Goal: Task Accomplishment & Management: Manage account settings

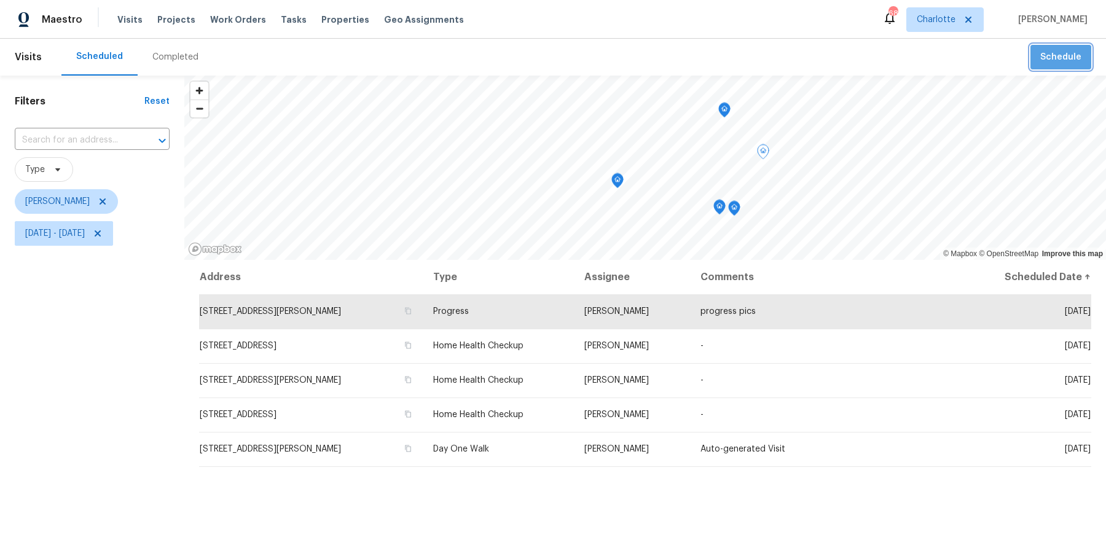
click at [1075, 57] on span "Schedule" at bounding box center [1061, 57] width 41 height 15
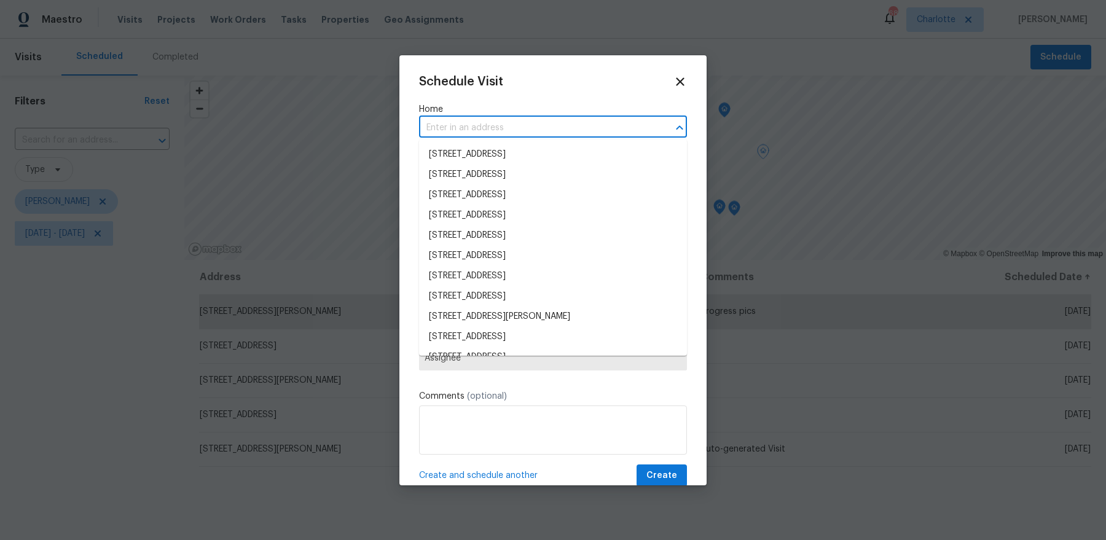
click at [508, 130] on input "text" at bounding box center [536, 128] width 234 height 19
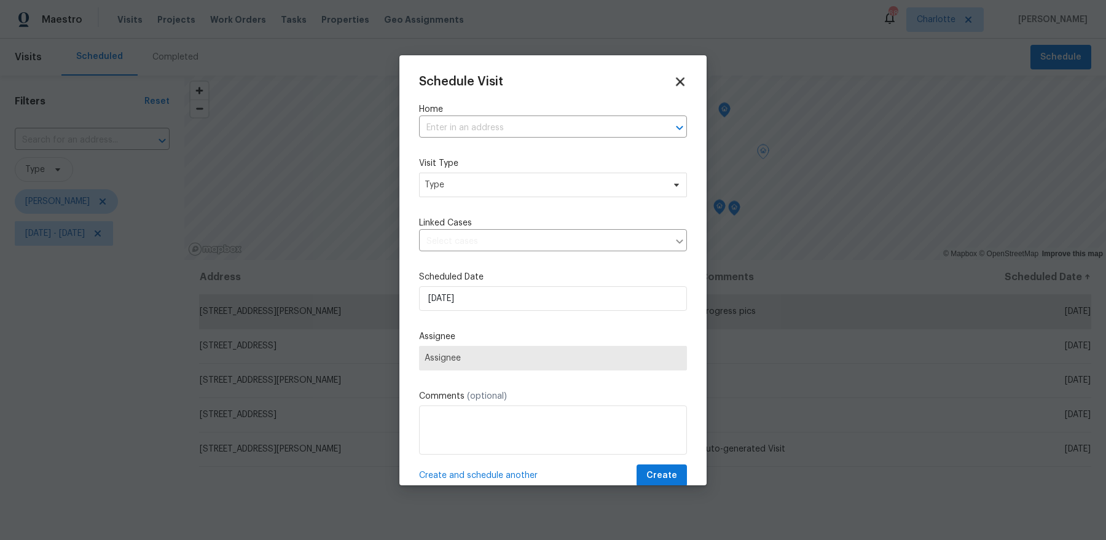
click at [684, 81] on icon at bounding box center [680, 81] width 14 height 14
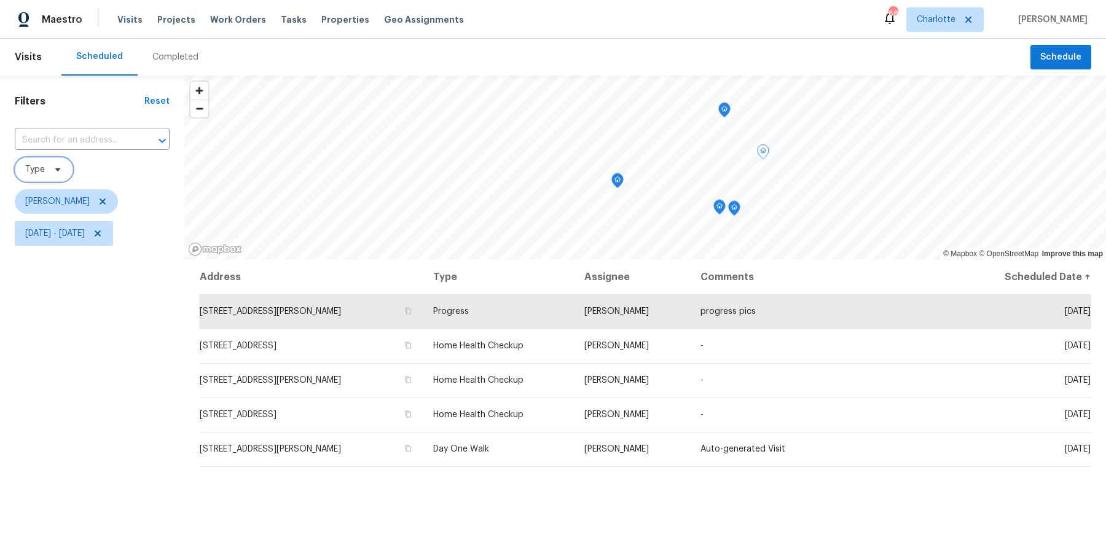
click at [37, 165] on span "Type" at bounding box center [35, 170] width 20 height 12
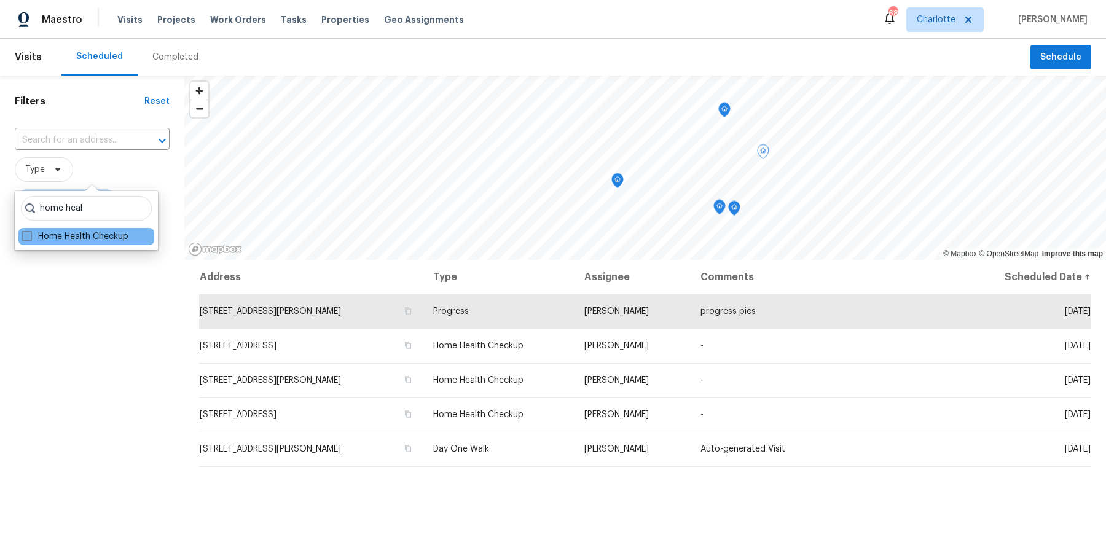
type input "home heal"
click at [44, 235] on label "Home Health Checkup" at bounding box center [75, 237] width 106 height 12
click at [30, 235] on input "Home Health Checkup" at bounding box center [26, 235] width 8 height 8
checkbox input "true"
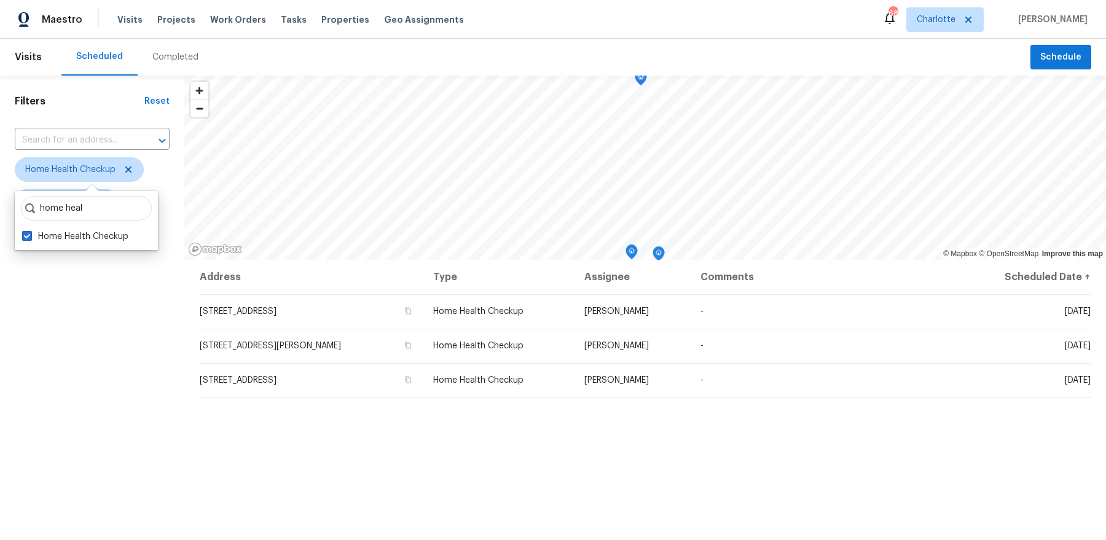
click at [145, 284] on div "Filters Reset ​ Home Health Checkup Dan Baquero Fri, Sep 05 - Fri, Sep 05" at bounding box center [92, 384] width 184 height 617
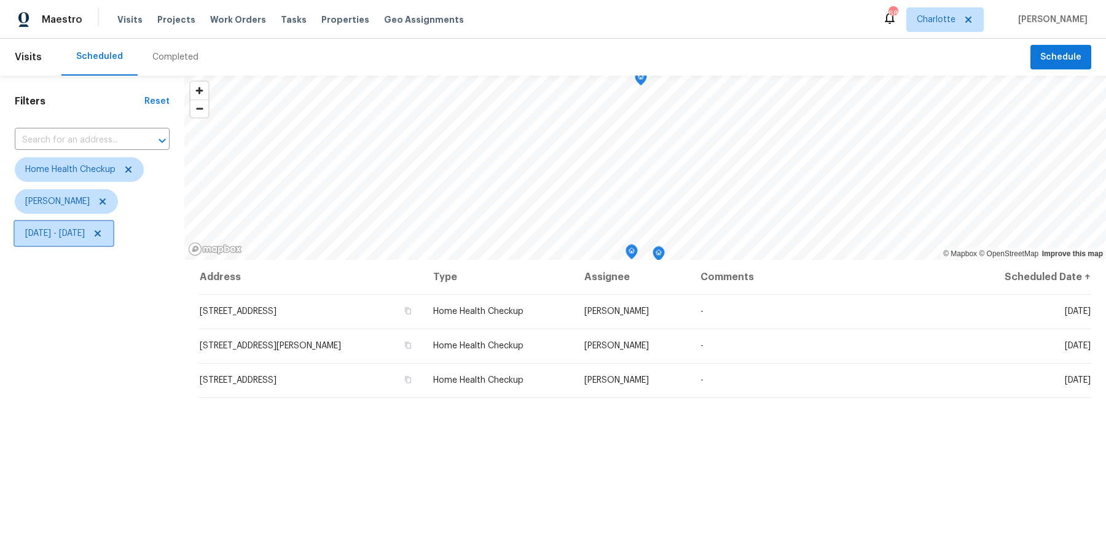
click at [103, 231] on icon at bounding box center [98, 234] width 10 height 10
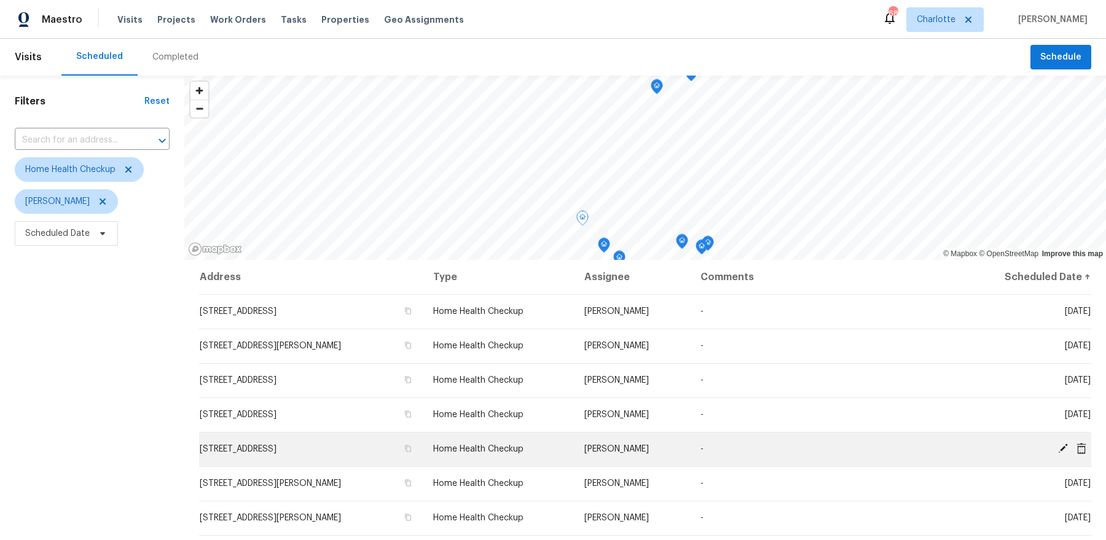
click at [1063, 446] on icon at bounding box center [1063, 448] width 11 height 11
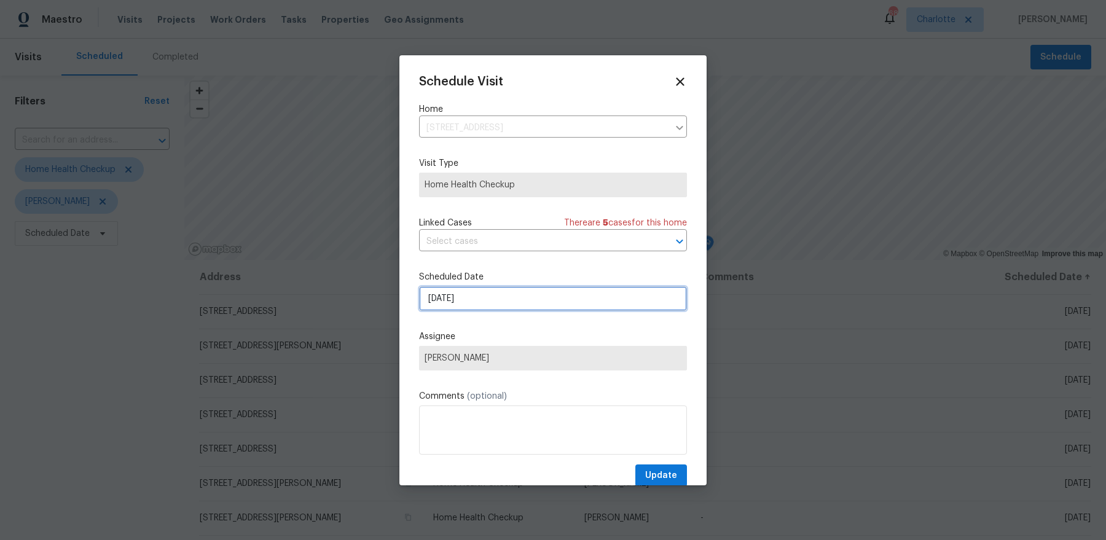
click at [471, 304] on input "9/8/2025" at bounding box center [553, 298] width 268 height 25
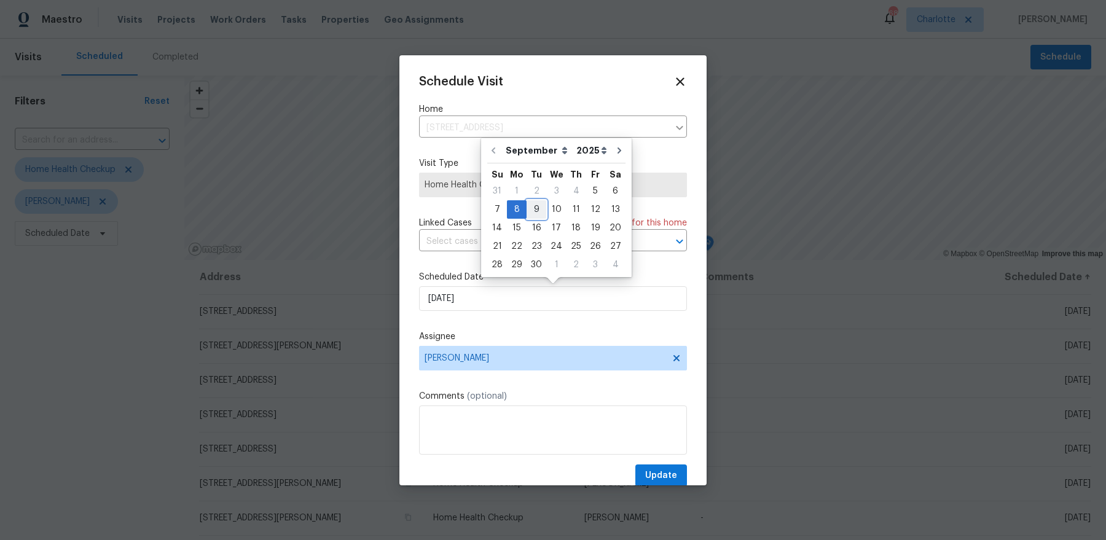
click at [539, 203] on div "9" at bounding box center [537, 209] width 20 height 17
type input "9/9/2025"
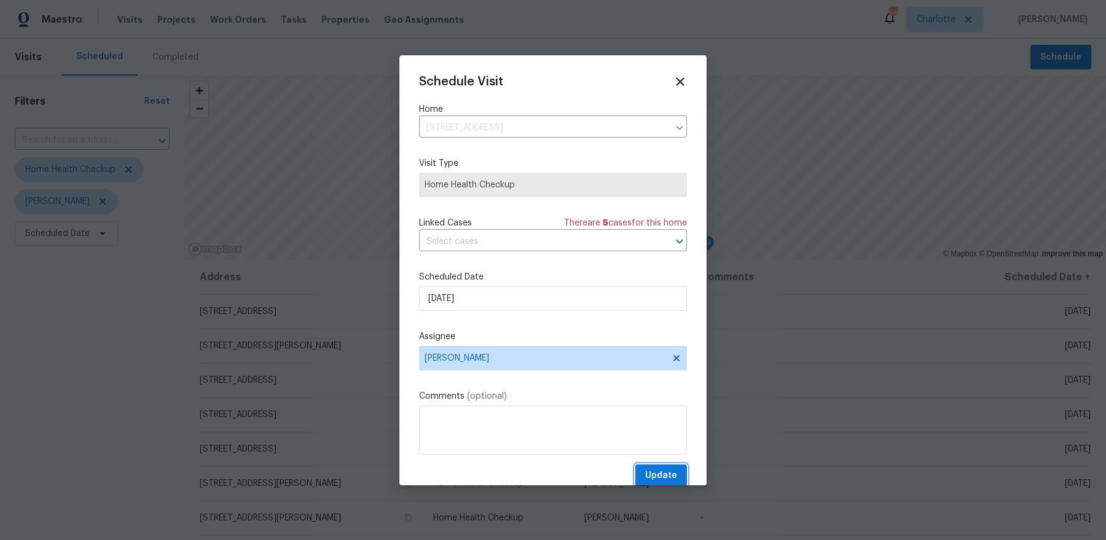
click at [655, 481] on span "Update" at bounding box center [661, 475] width 32 height 15
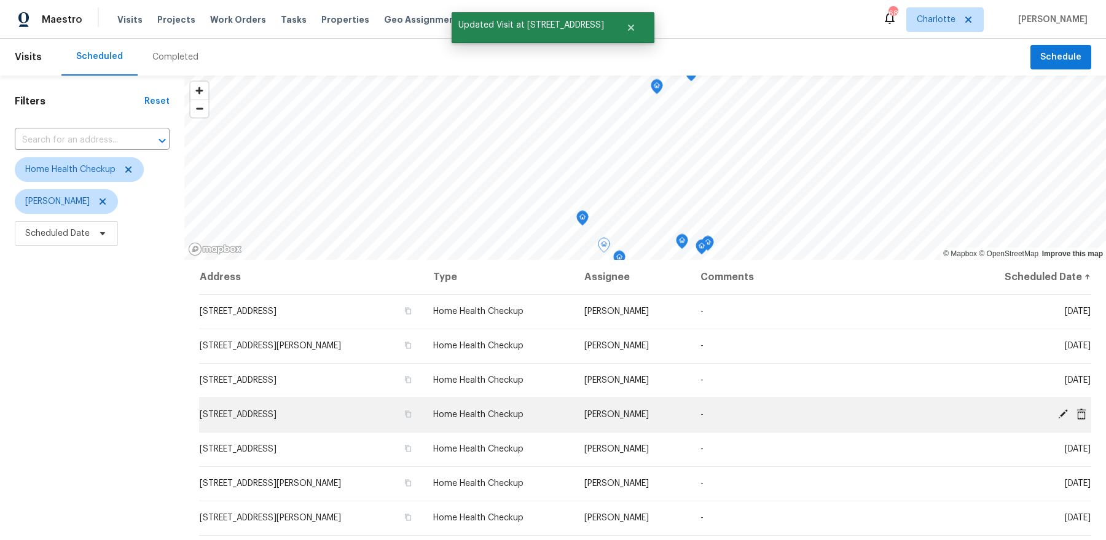
click at [1064, 412] on icon at bounding box center [1064, 414] width 10 height 10
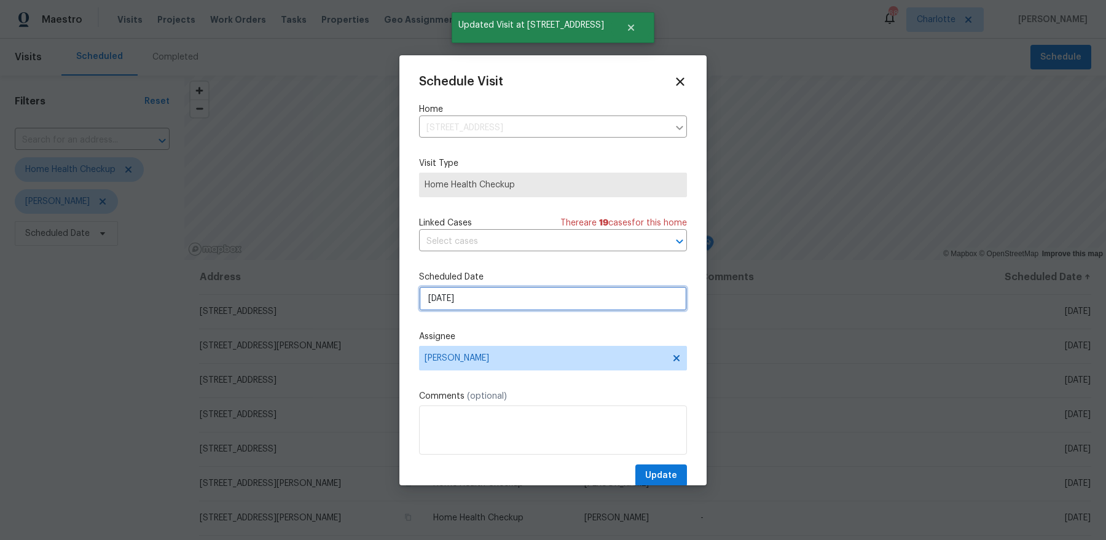
click at [494, 299] on input "9/8/2025" at bounding box center [553, 298] width 268 height 25
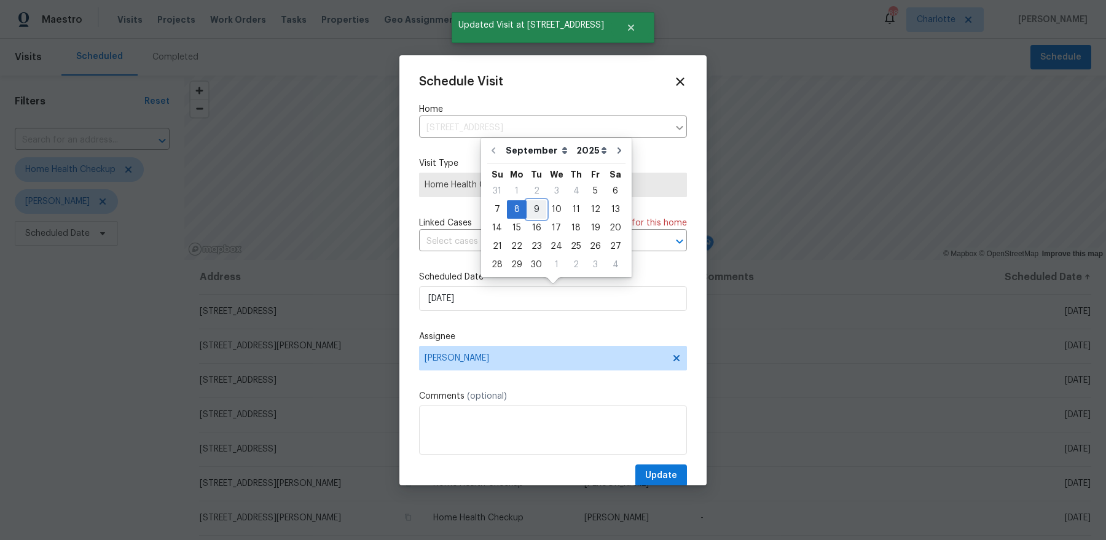
click at [534, 211] on div "9" at bounding box center [537, 209] width 20 height 17
type input "9/9/2025"
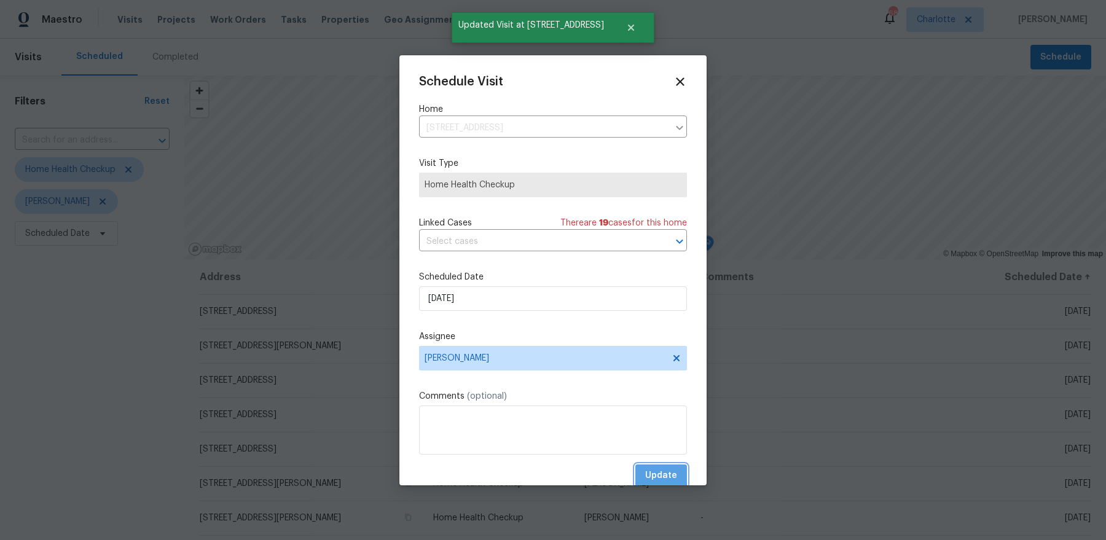
click at [649, 470] on span "Update" at bounding box center [661, 475] width 32 height 15
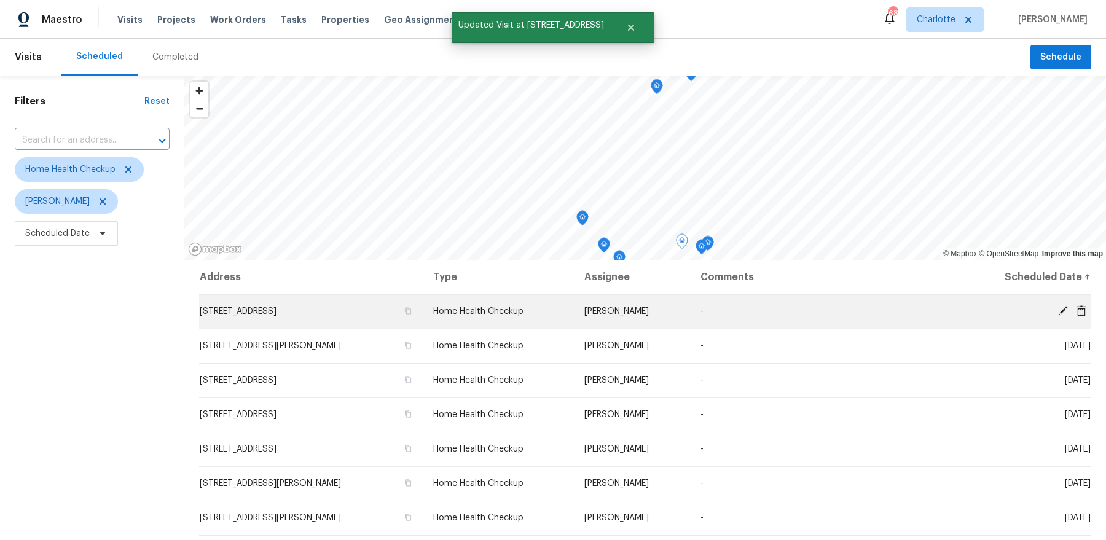
click at [1062, 308] on icon at bounding box center [1063, 311] width 11 height 11
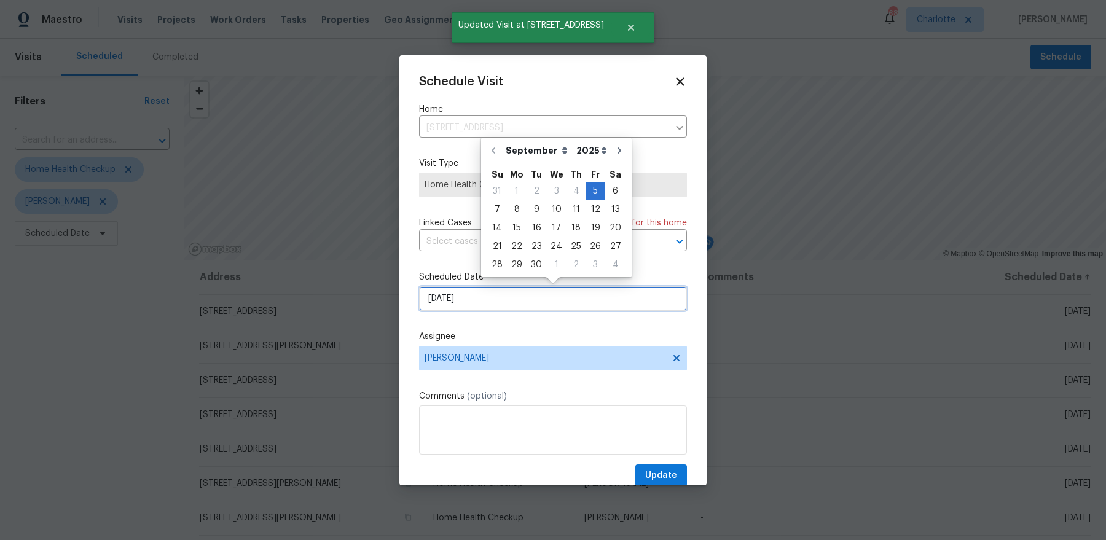
click at [479, 298] on input "[DATE]" at bounding box center [553, 298] width 268 height 25
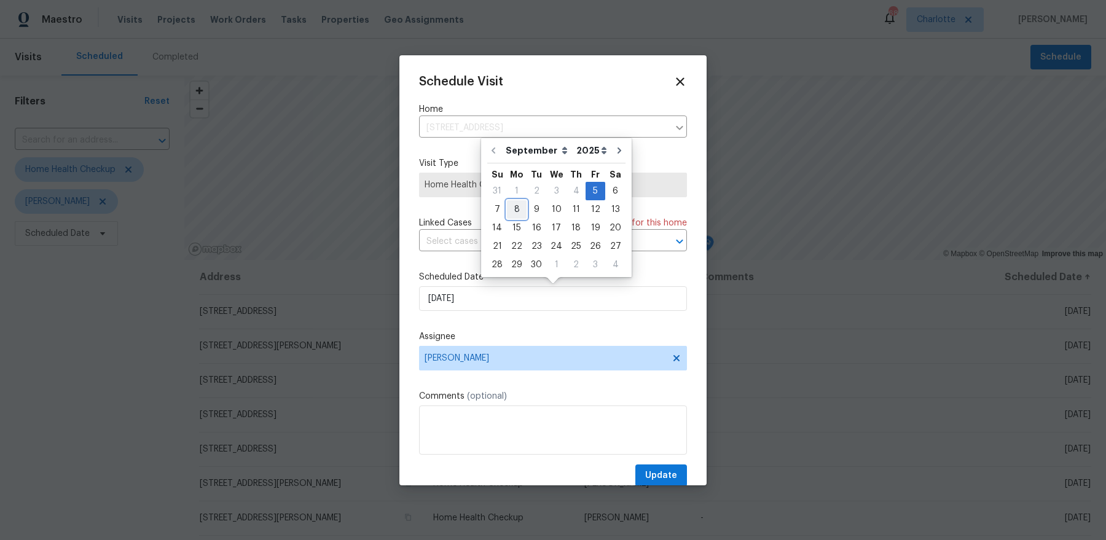
click at [519, 210] on div "8" at bounding box center [517, 209] width 20 height 17
type input "9/8/2025"
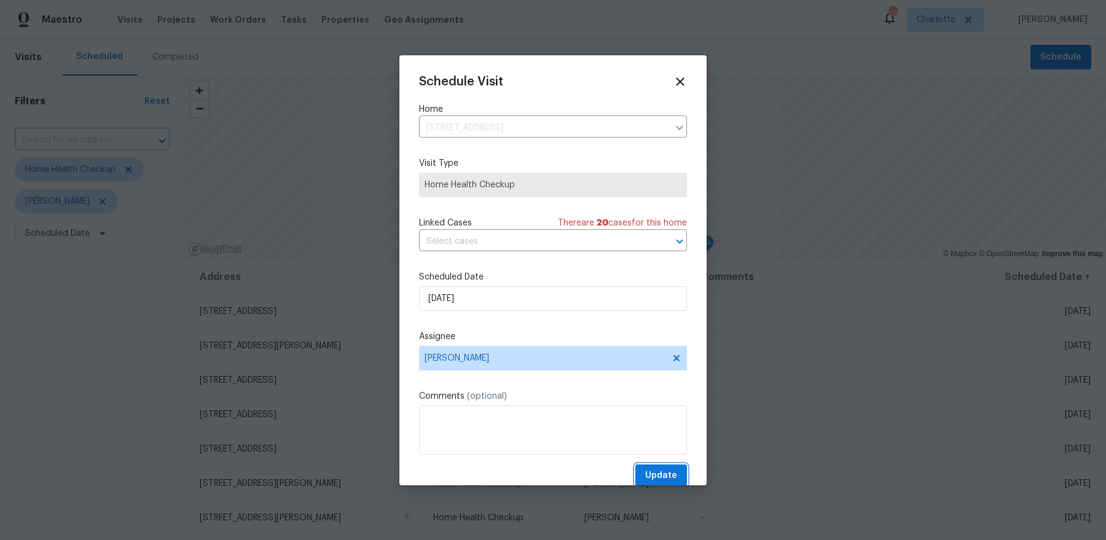
click at [672, 479] on span "Update" at bounding box center [661, 475] width 32 height 15
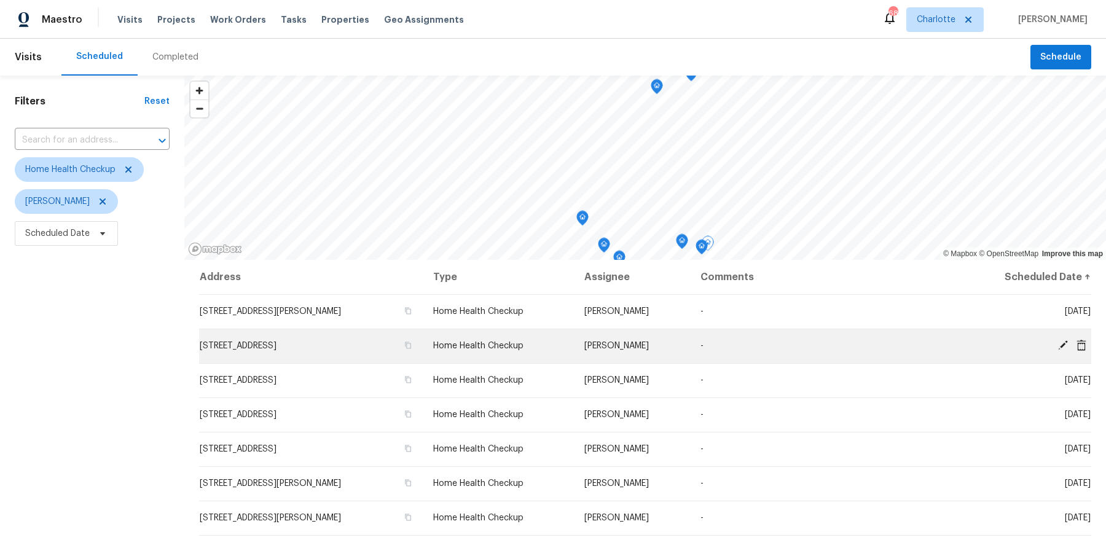
click at [1063, 343] on icon at bounding box center [1064, 346] width 10 height 10
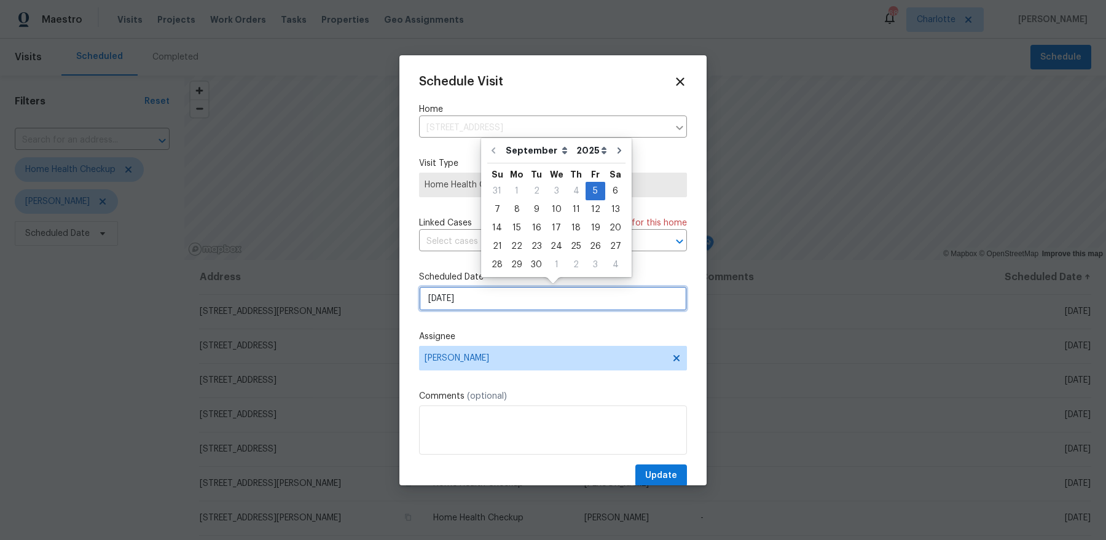
click at [498, 301] on input "[DATE]" at bounding box center [553, 298] width 268 height 25
click at [519, 215] on div "8" at bounding box center [517, 209] width 20 height 17
type input "9/8/2025"
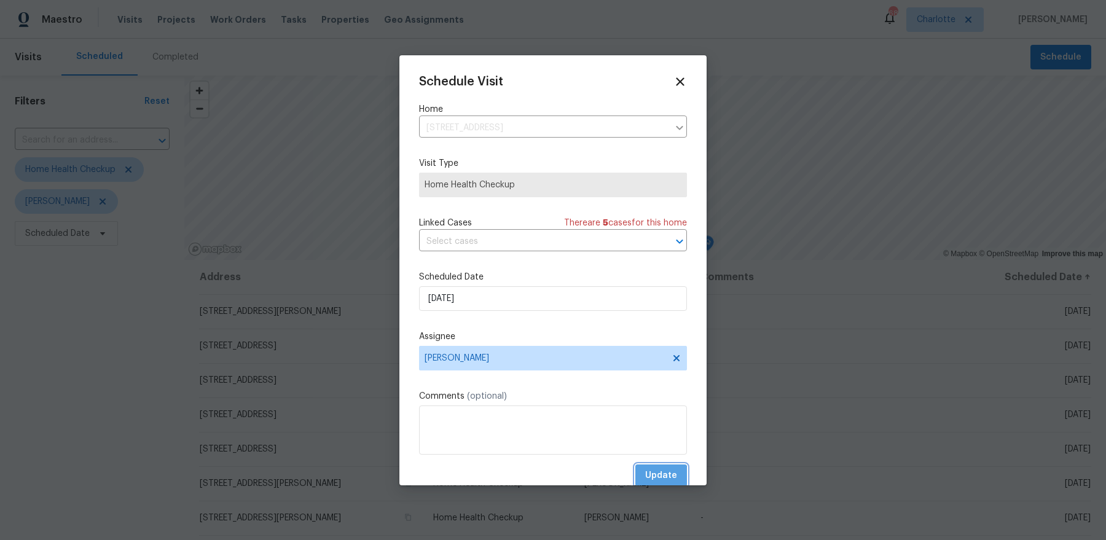
click at [656, 476] on span "Update" at bounding box center [661, 475] width 32 height 15
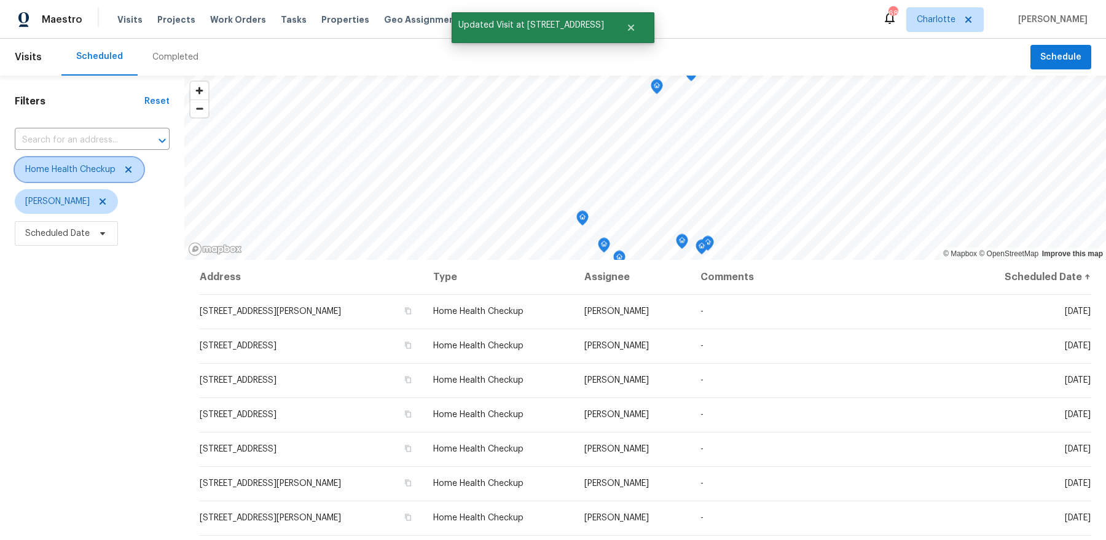
click at [129, 172] on icon at bounding box center [129, 170] width 10 height 10
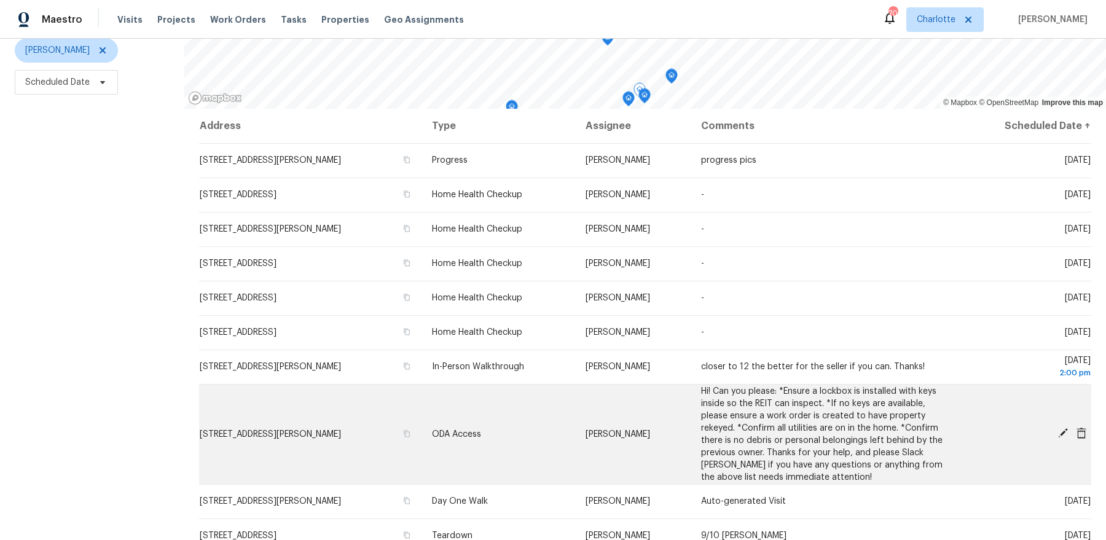
scroll to position [60, 0]
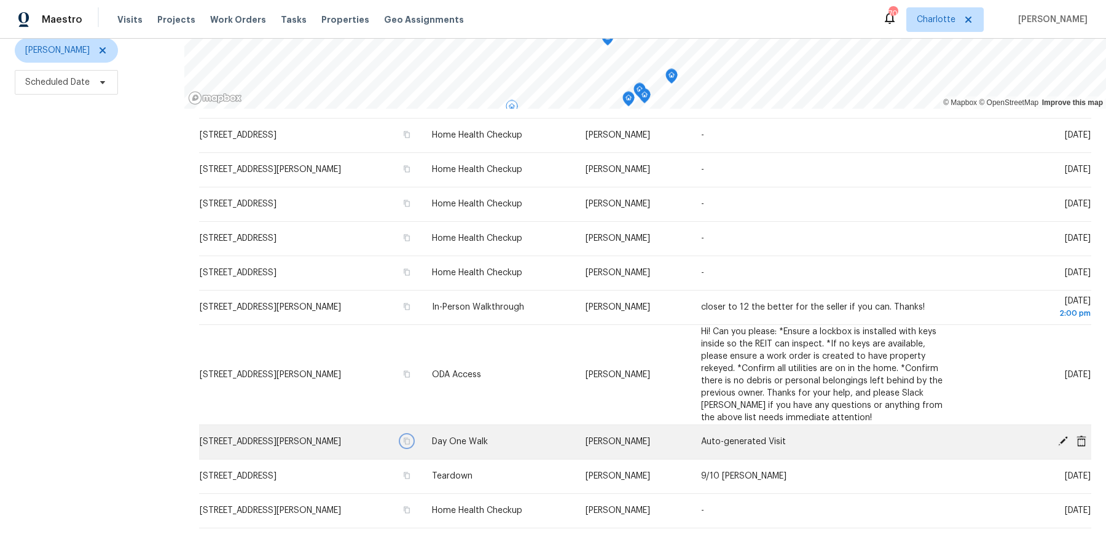
click at [411, 440] on icon "button" at bounding box center [406, 441] width 7 height 7
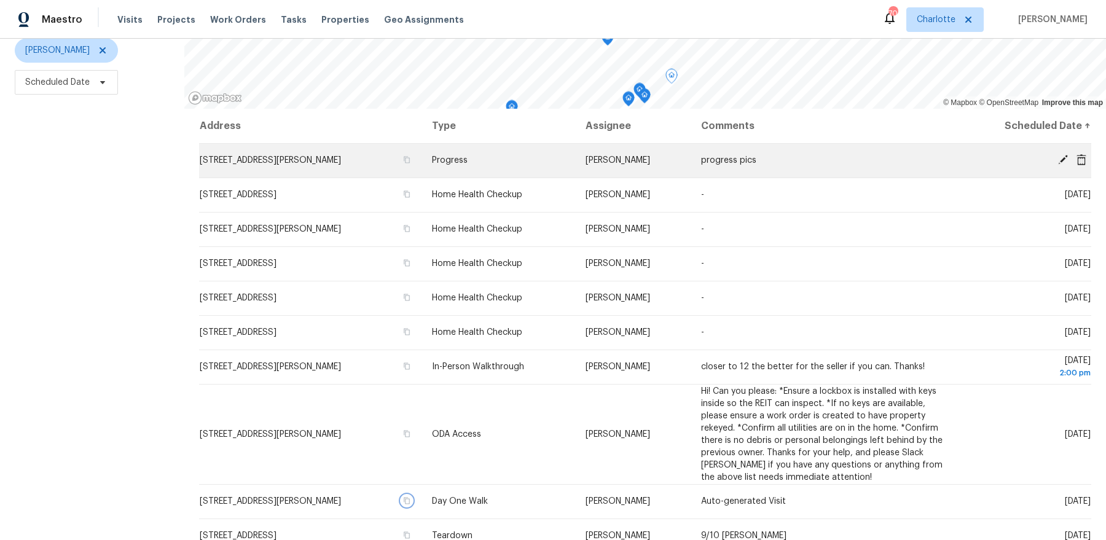
scroll to position [0, 0]
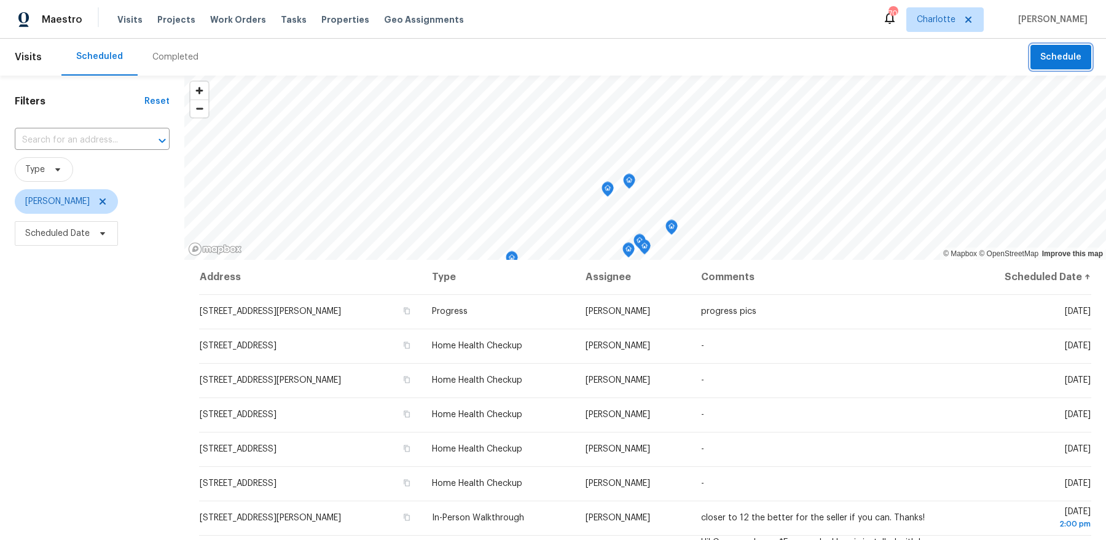
click at [1075, 58] on span "Schedule" at bounding box center [1061, 57] width 41 height 15
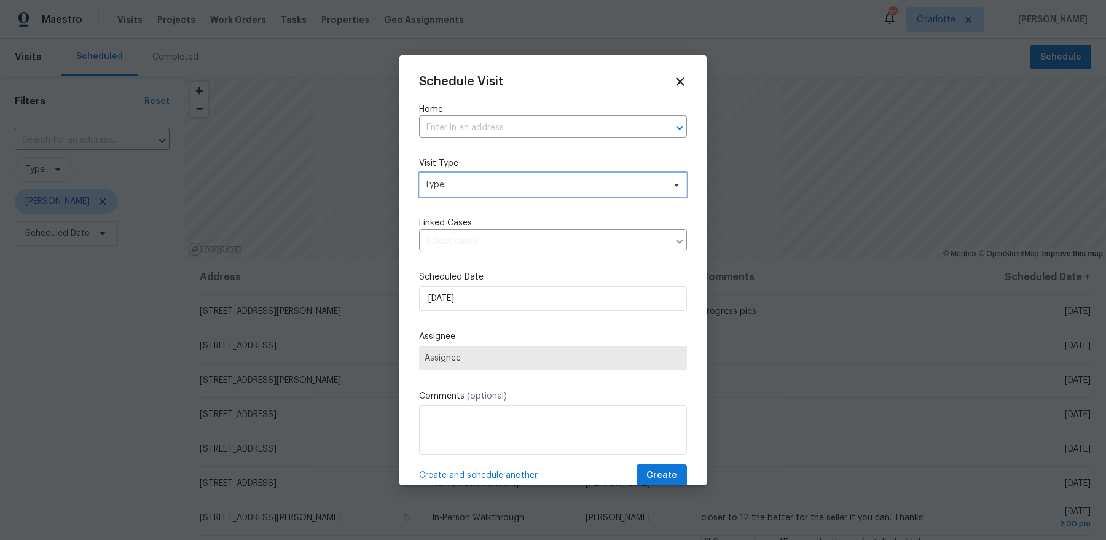
click at [508, 179] on span "Type" at bounding box center [544, 185] width 239 height 12
click at [495, 139] on div "Schedule Visit Home ​ Visit Type Type Linked Cases ​ Scheduled Date [DATE] Assi…" at bounding box center [553, 281] width 268 height 412
click at [497, 123] on input "text" at bounding box center [536, 128] width 234 height 19
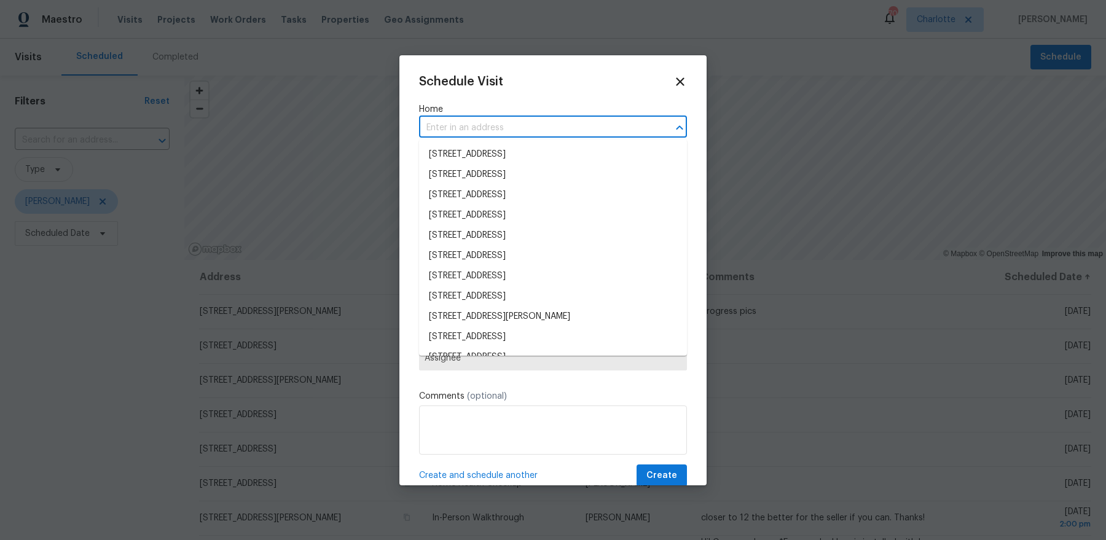
paste input "[STREET_ADDRESS][PERSON_NAME]"
type input "[STREET_ADDRESS][PERSON_NAME]"
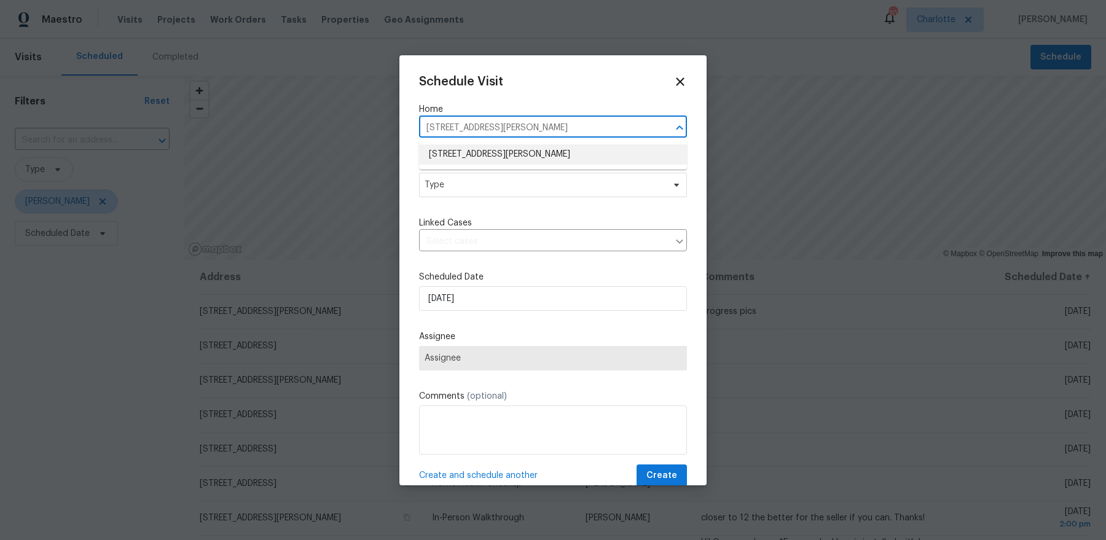
click at [476, 157] on li "[STREET_ADDRESS][PERSON_NAME]" at bounding box center [553, 154] width 268 height 20
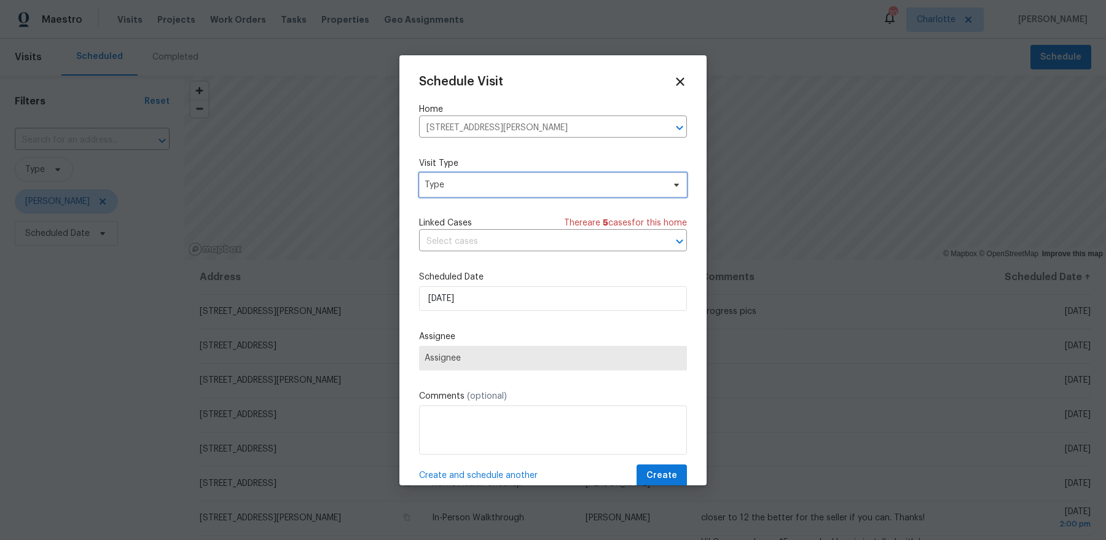
click at [463, 188] on span "Type" at bounding box center [544, 185] width 239 height 12
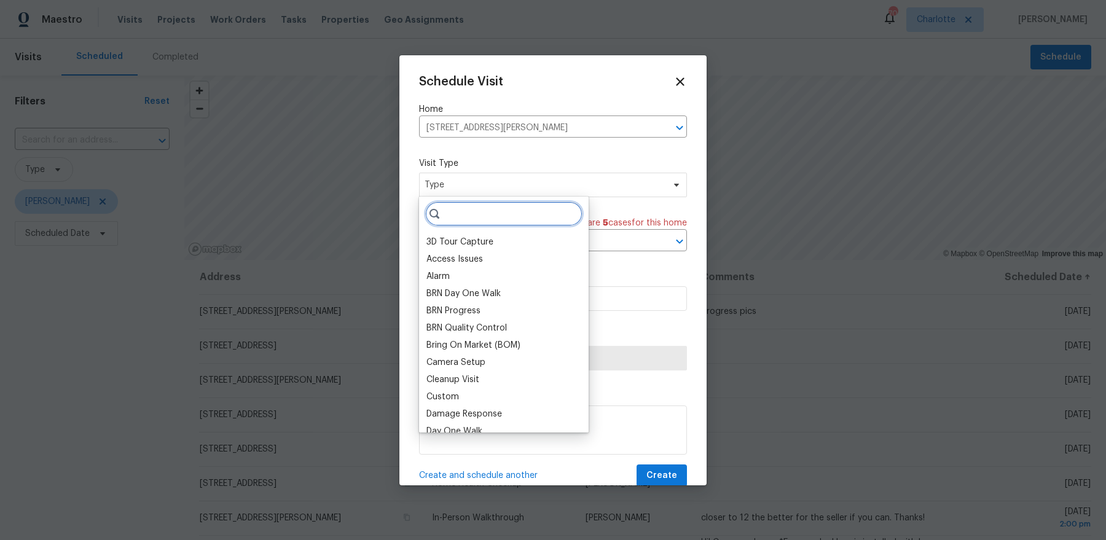
click at [462, 202] on input "search" at bounding box center [503, 214] width 157 height 25
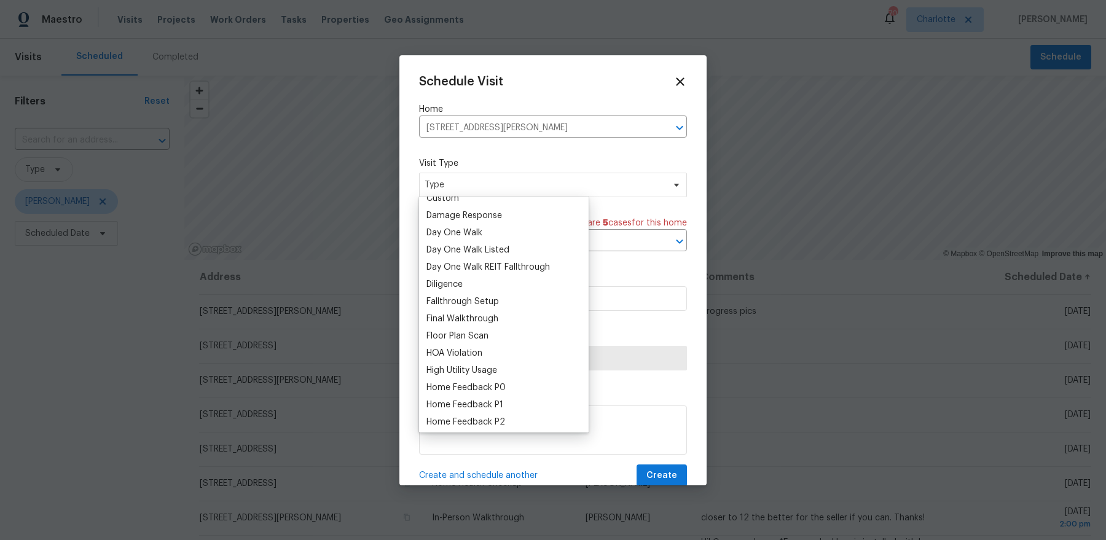
scroll to position [200, 0]
click at [513, 314] on div "Final Walkthrough" at bounding box center [504, 317] width 162 height 17
click at [475, 317] on div "Final Walkthrough" at bounding box center [463, 317] width 72 height 12
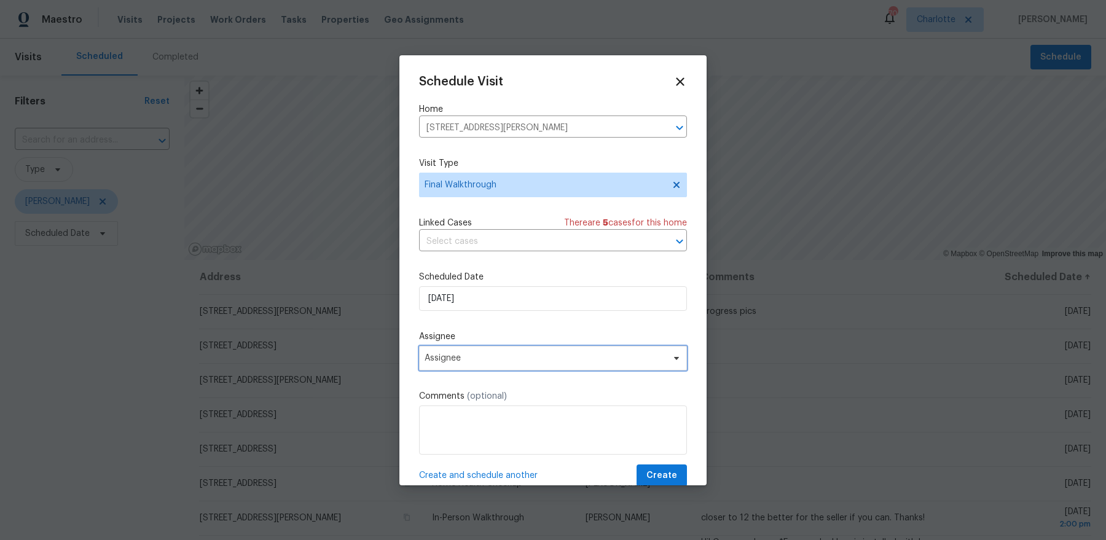
click at [491, 357] on span "Assignee" at bounding box center [545, 358] width 241 height 10
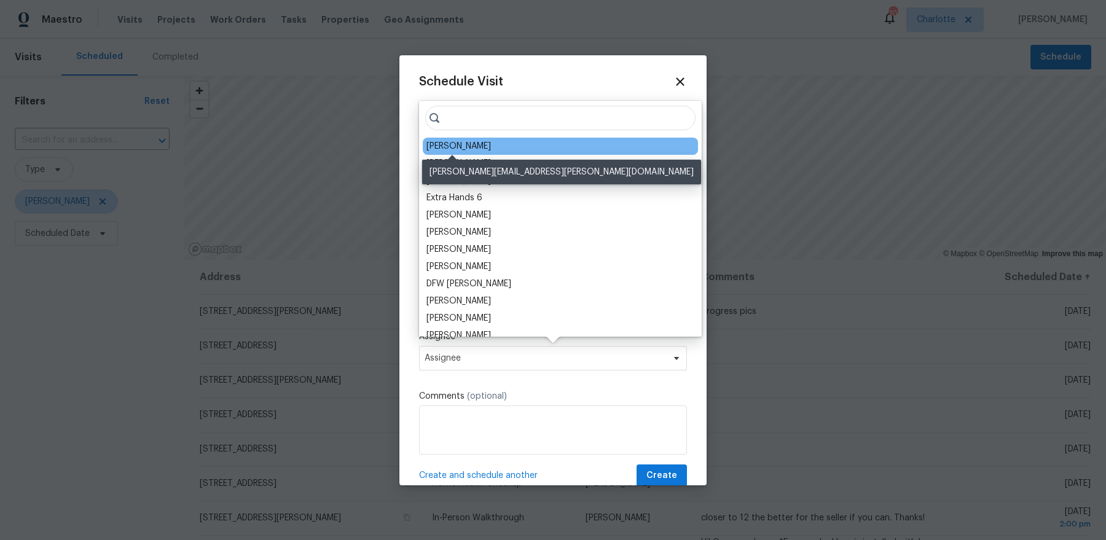
click at [463, 149] on div "[PERSON_NAME]" at bounding box center [459, 146] width 65 height 12
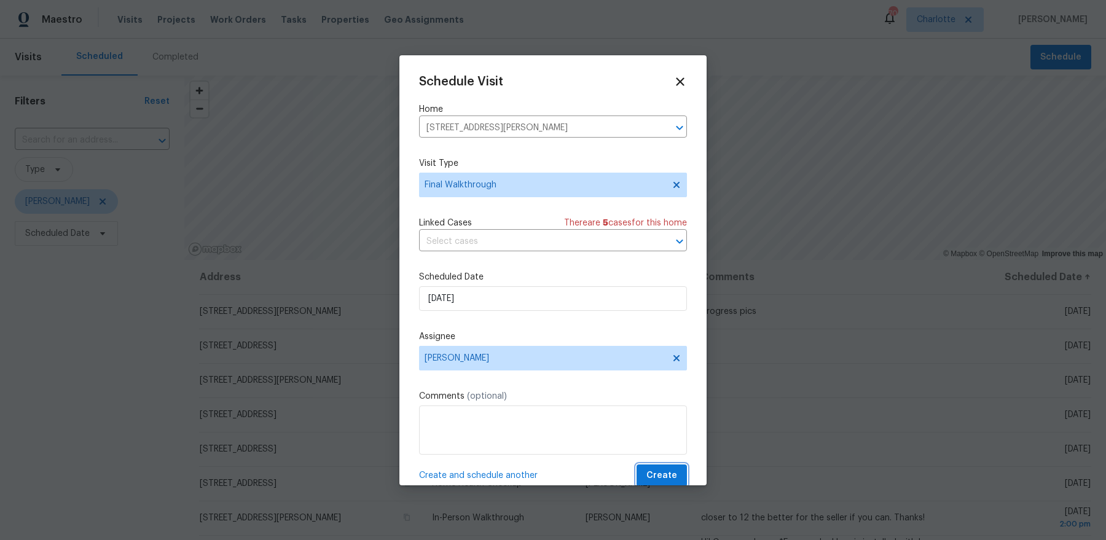
click at [668, 473] on span "Create" at bounding box center [662, 475] width 31 height 15
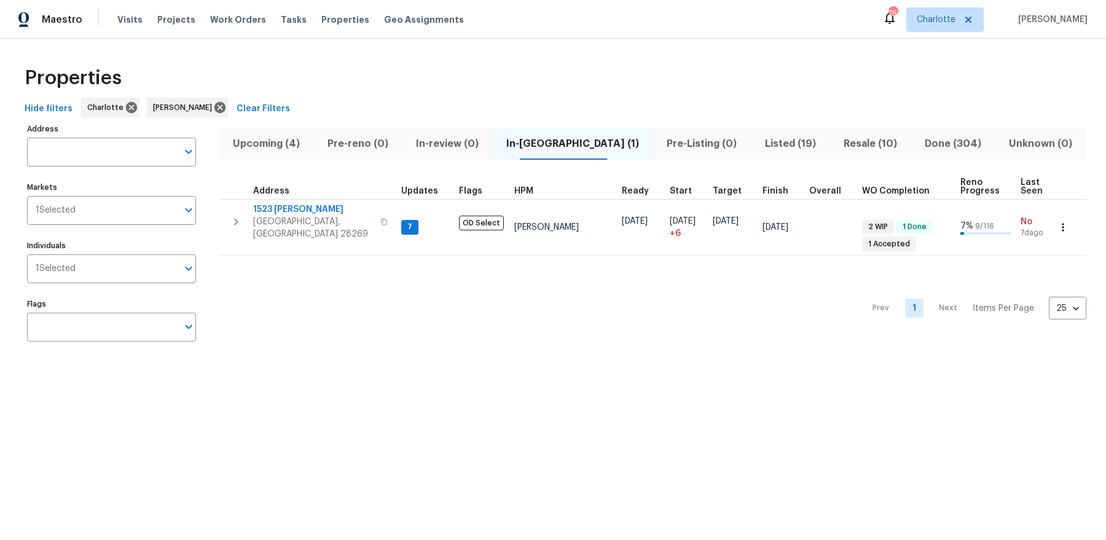
click at [268, 139] on span "Upcoming (4)" at bounding box center [266, 143] width 80 height 17
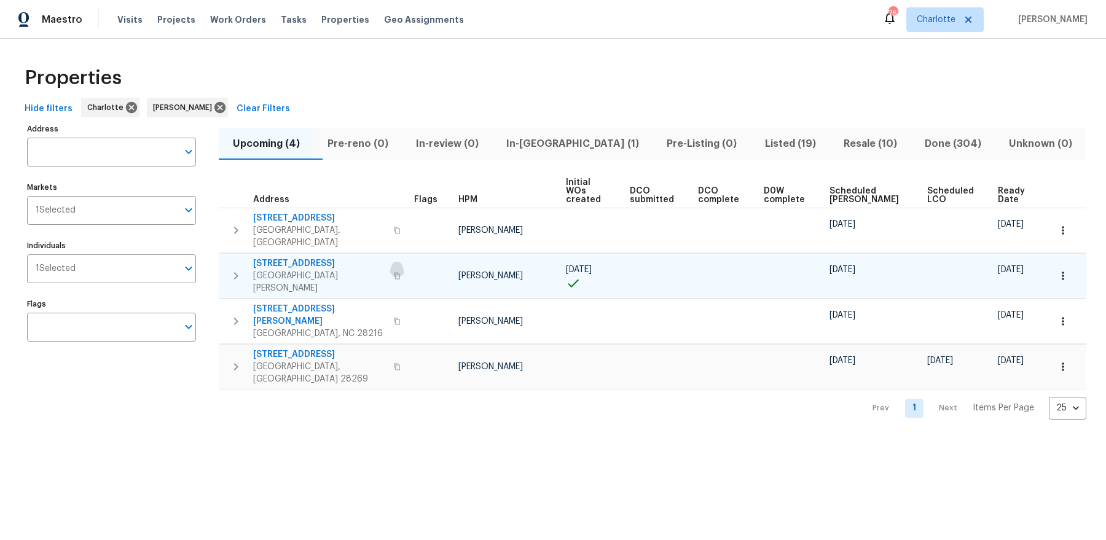
click at [393, 272] on icon "button" at bounding box center [396, 275] width 7 height 7
